Goal: Register for event/course

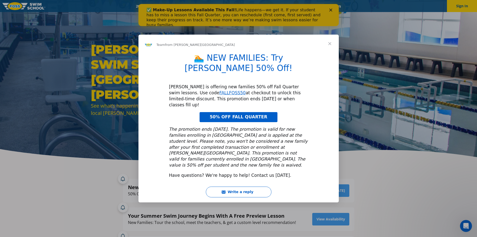
click at [331, 53] on span "Close" at bounding box center [330, 44] width 18 height 18
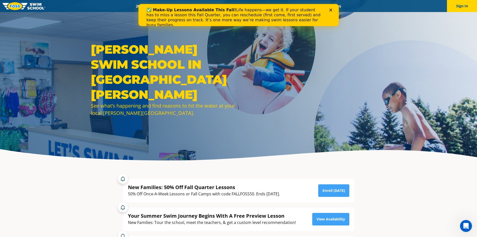
click at [331, 9] on icon "Close" at bounding box center [330, 10] width 3 height 3
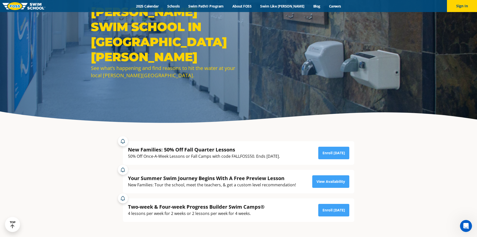
scroll to position [25, 0]
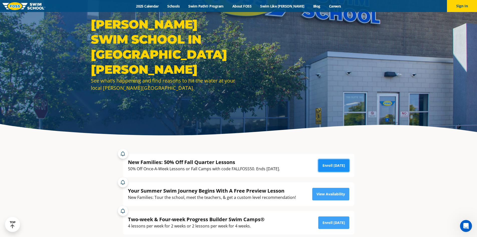
click at [337, 168] on link "Enroll Today" at bounding box center [333, 165] width 31 height 13
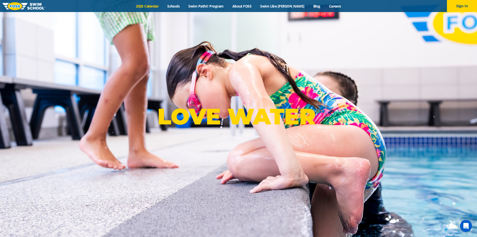
click at [151, 8] on link "2025 Calendar" at bounding box center [147, 6] width 31 height 5
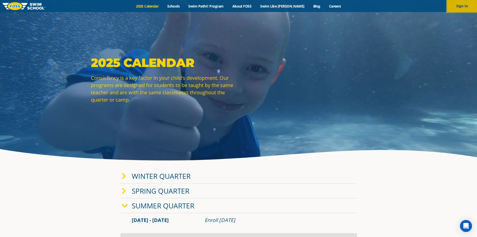
click at [462, 6] on button "Sign In" at bounding box center [462, 6] width 30 height 12
